Goal: Find specific page/section: Find specific page/section

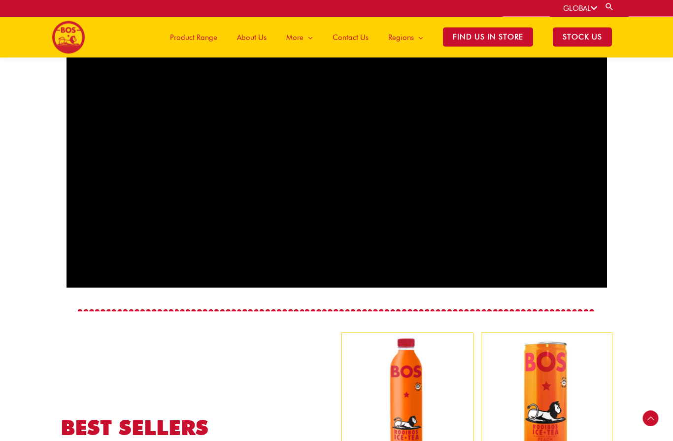
scroll to position [536, 0]
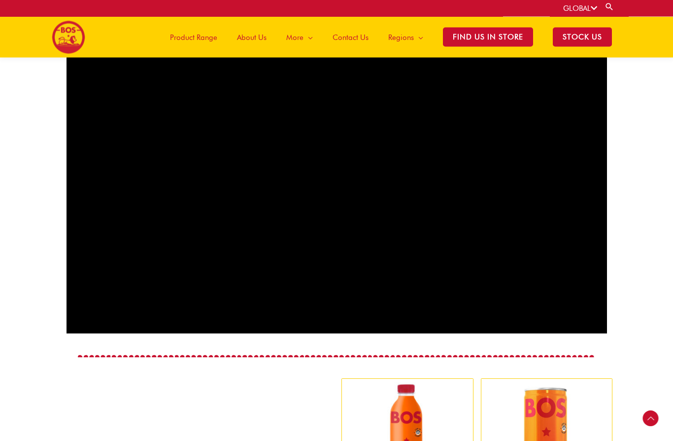
click at [188, 36] on span "Product Range" at bounding box center [193, 38] width 47 height 30
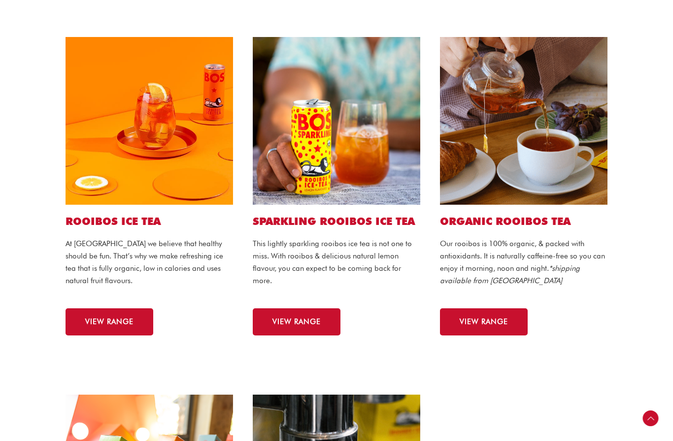
scroll to position [233, 0]
click at [505, 322] on span "VIEW RANGE" at bounding box center [484, 321] width 48 height 7
click at [508, 318] on span "VIEW RANGE" at bounding box center [484, 321] width 48 height 7
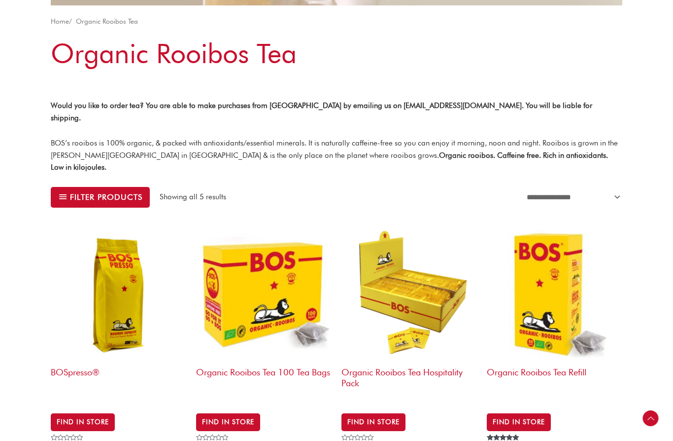
scroll to position [194, 0]
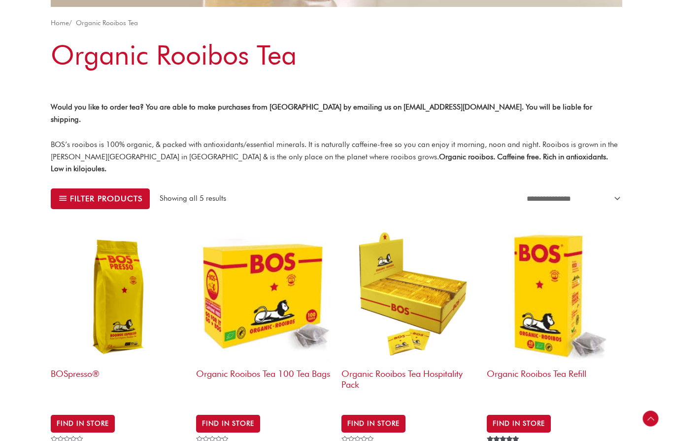
click at [563, 232] on img at bounding box center [555, 296] width 136 height 136
click at [525, 332] on link "Organic Rooibos Tea Refill" at bounding box center [555, 317] width 136 height 178
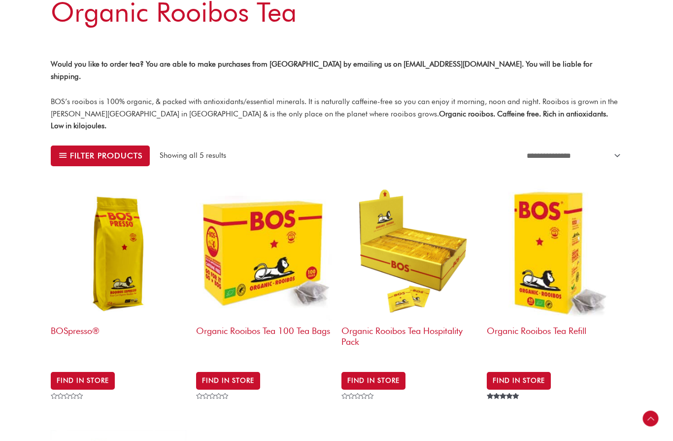
click at [551, 222] on img at bounding box center [555, 253] width 136 height 136
click at [536, 372] on link "Find in Store" at bounding box center [519, 381] width 64 height 18
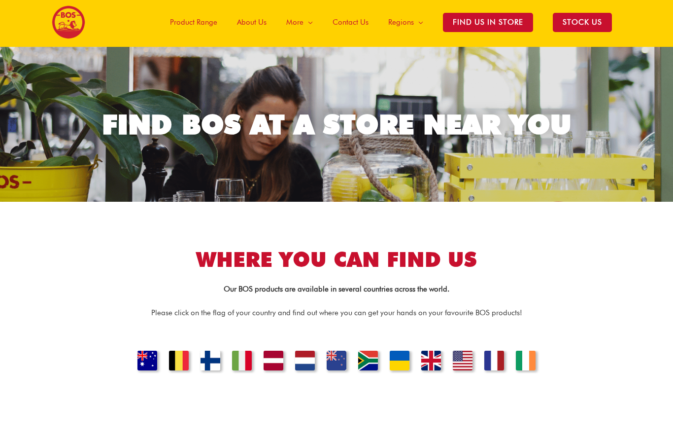
click at [250, 359] on link "[GEOGRAPHIC_DATA]" at bounding box center [242, 362] width 32 height 23
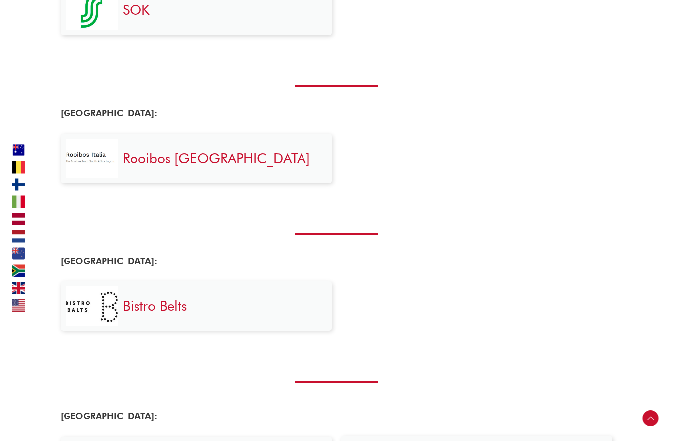
scroll to position [801, 0]
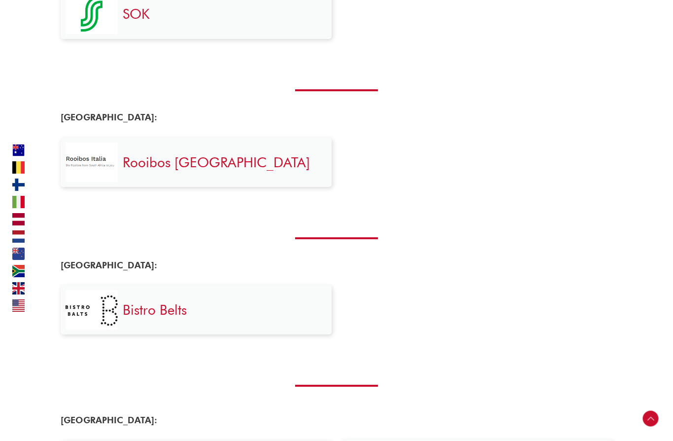
click at [230, 158] on h3 "Rooibos [GEOGRAPHIC_DATA]" at bounding box center [222, 162] width 199 height 18
click at [273, 155] on h3 "Rooibos [GEOGRAPHIC_DATA]" at bounding box center [222, 162] width 199 height 18
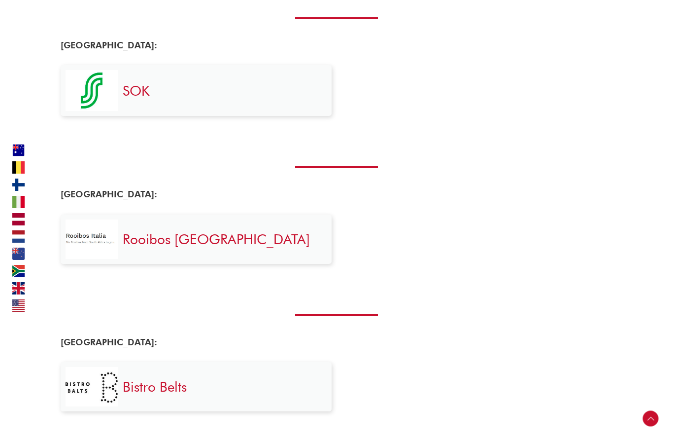
scroll to position [725, 0]
click at [246, 237] on h3 "Rooibos [GEOGRAPHIC_DATA]" at bounding box center [222, 239] width 199 height 18
click at [164, 234] on link "Rooibos [GEOGRAPHIC_DATA]" at bounding box center [216, 238] width 187 height 17
